Goal: Task Accomplishment & Management: Manage account settings

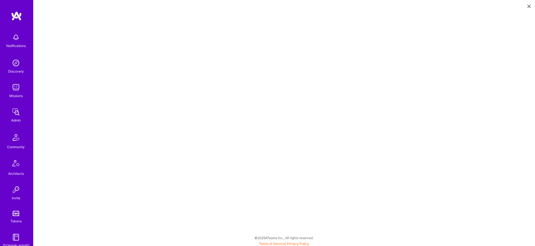
click at [20, 107] on img at bounding box center [15, 111] width 11 height 11
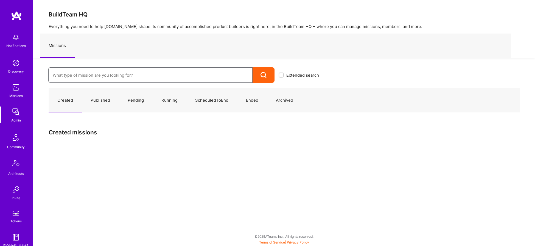
click at [105, 78] on input at bounding box center [151, 75] width 196 height 14
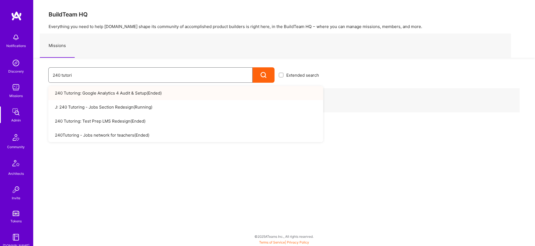
type input "240 tutori"
click at [126, 104] on link "J: 240 Tutoring - Jobs Section Redesign ( Running )" at bounding box center [185, 107] width 275 height 14
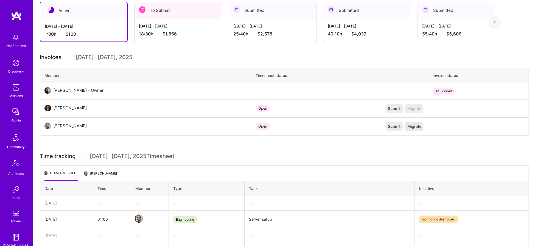
scroll to position [124, 0]
click at [167, 29] on div "[DATE] - [DATE] 18:30 h $1,856" at bounding box center [178, 29] width 87 height 23
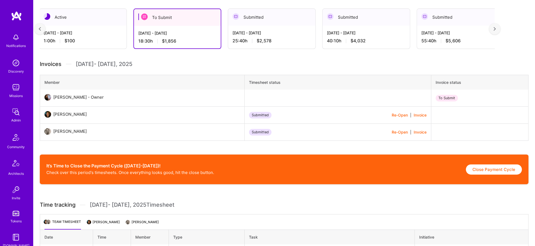
scroll to position [0, 0]
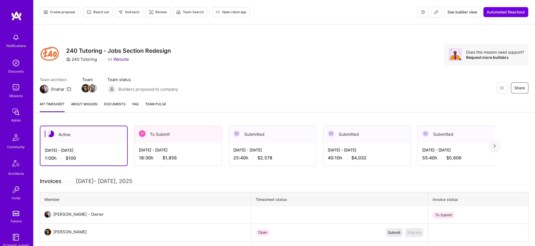
click at [202, 140] on div "To Submit" at bounding box center [178, 134] width 87 height 17
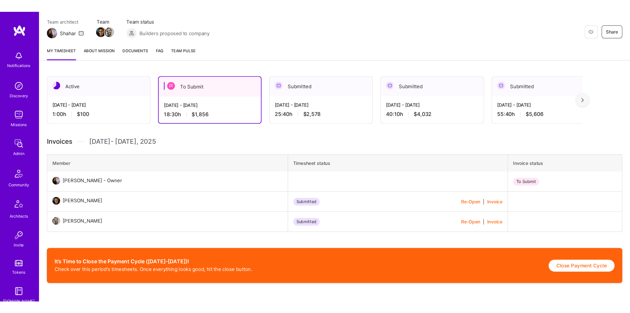
scroll to position [69, 0]
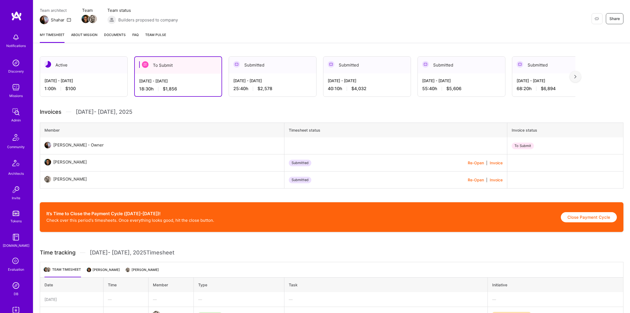
click at [266, 28] on div "My timesheet About Mission Documents FAQ Team Pulse" at bounding box center [331, 35] width 597 height 16
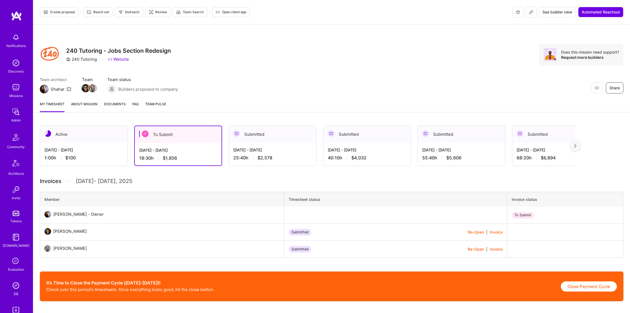
click at [225, 14] on span "Open client app" at bounding box center [231, 12] width 31 height 5
